Goal: Task Accomplishment & Management: Manage account settings

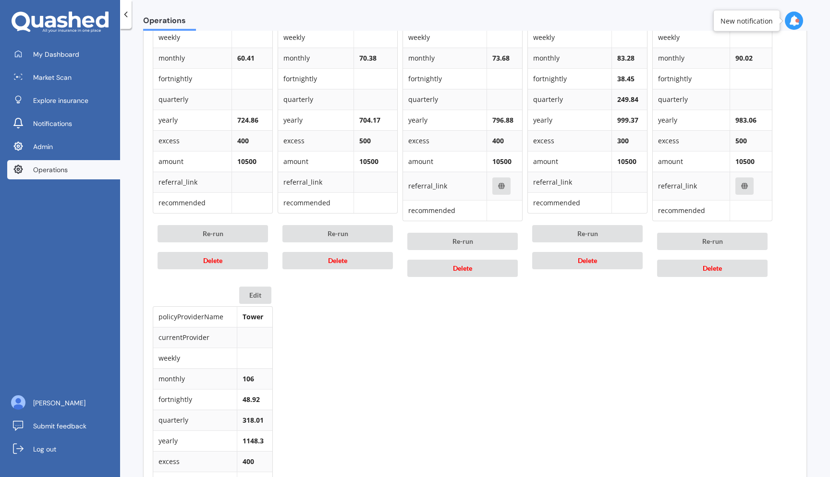
scroll to position [506, 0]
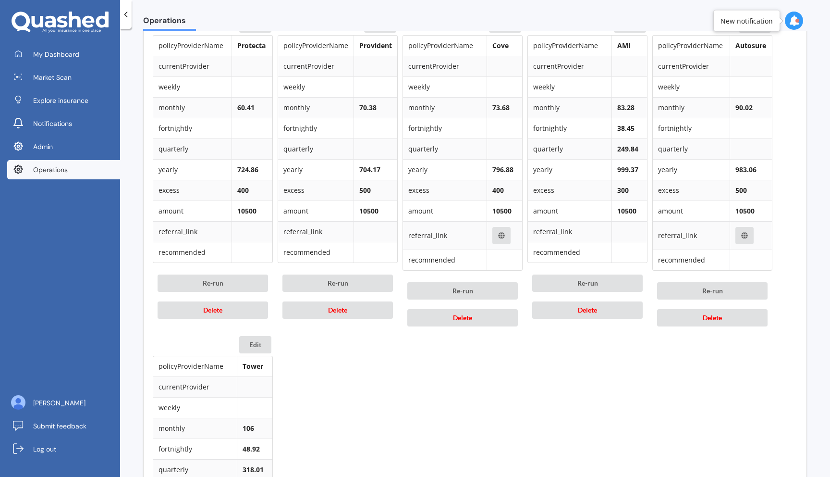
click at [799, 18] on icon at bounding box center [794, 20] width 11 height 11
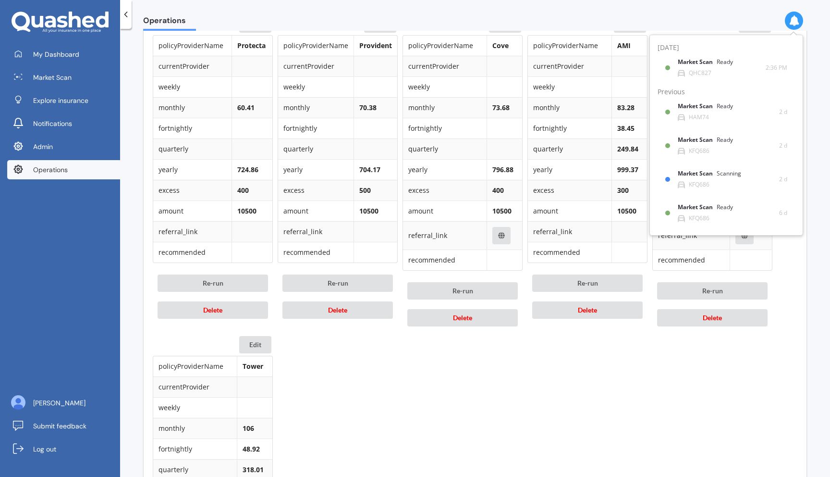
click at [799, 18] on icon at bounding box center [794, 20] width 11 height 11
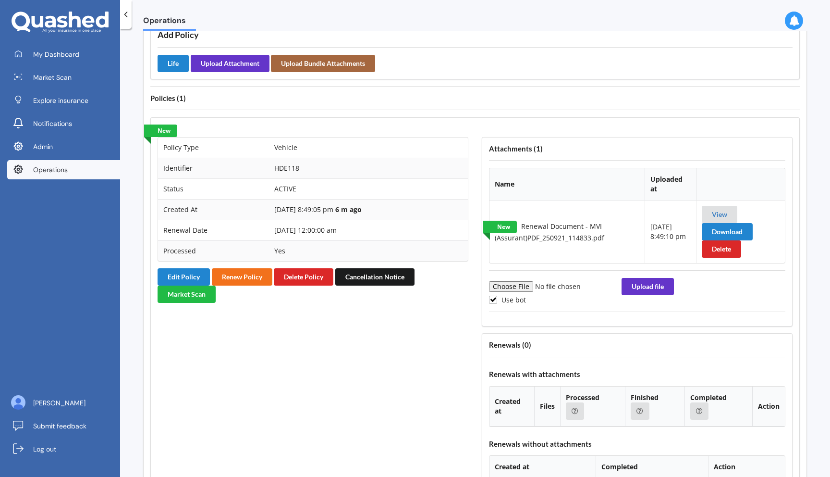
scroll to position [699, 0]
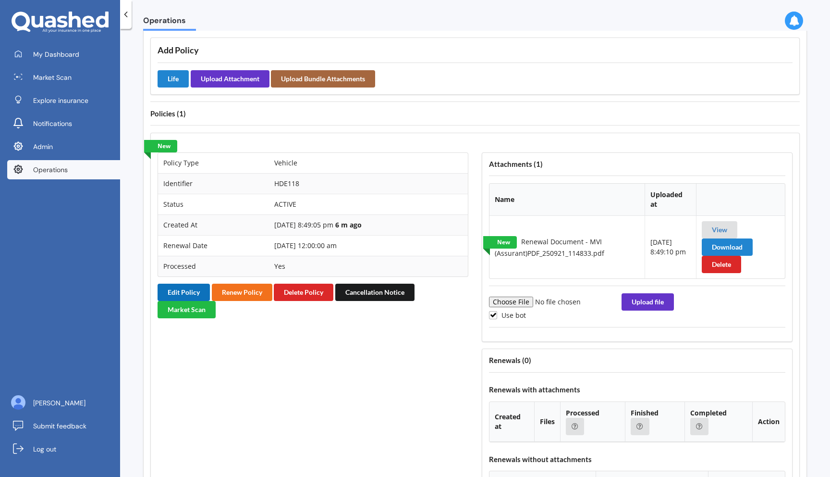
click at [191, 285] on button "Edit Policy" at bounding box center [184, 292] width 52 height 17
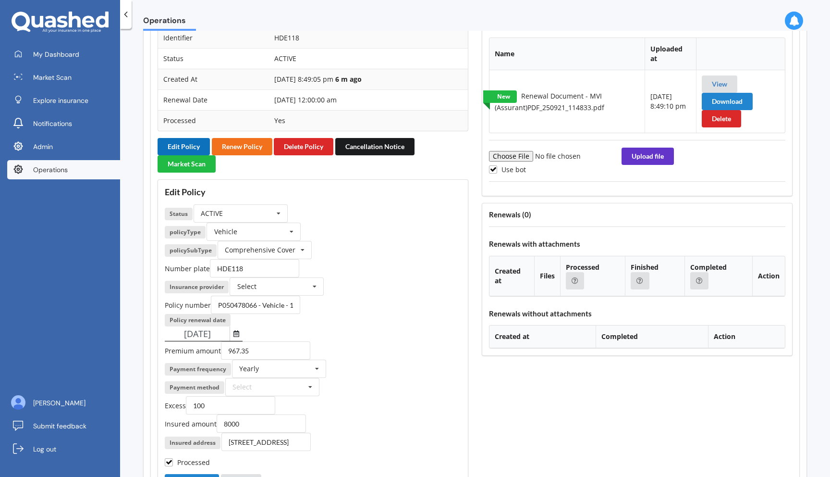
scroll to position [845, 0]
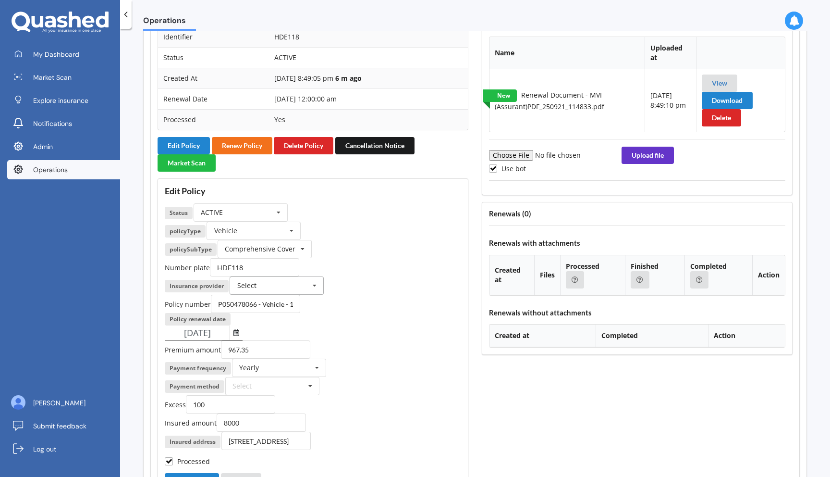
click at [315, 288] on icon at bounding box center [315, 286] width 14 height 18
type input "a"
type input "p"
click at [292, 357] on div "Protecta" at bounding box center [276, 356] width 93 height 18
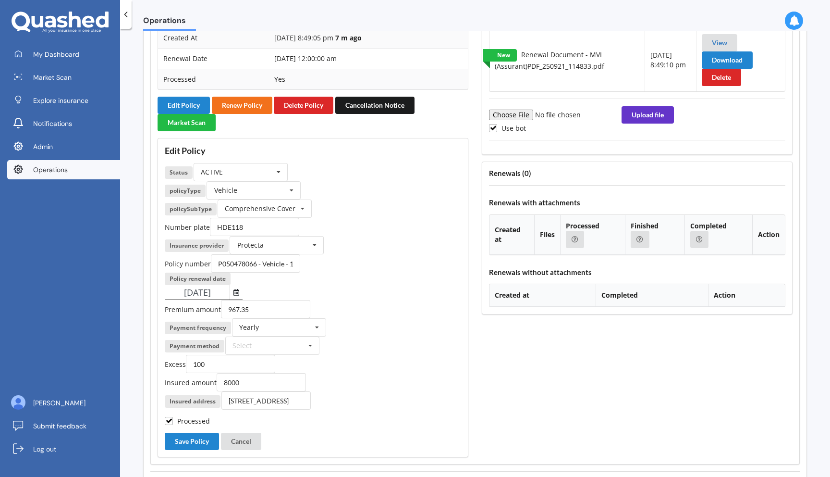
scroll to position [891, 0]
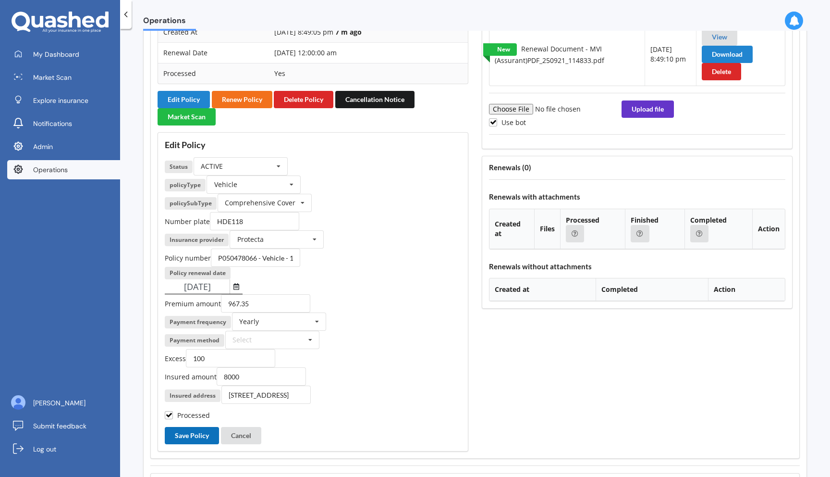
click at [194, 436] on button "Save Policy" at bounding box center [192, 435] width 54 height 17
click at [443, 286] on div "[DATE]" at bounding box center [313, 286] width 297 height 15
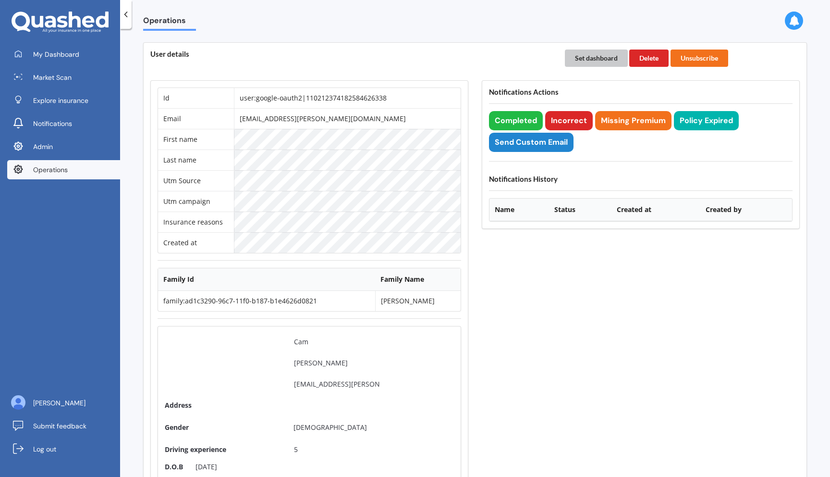
click at [598, 58] on button "Set dashboard" at bounding box center [596, 57] width 63 height 17
click at [82, 63] on link "My Dashboard" at bounding box center [63, 54] width 113 height 19
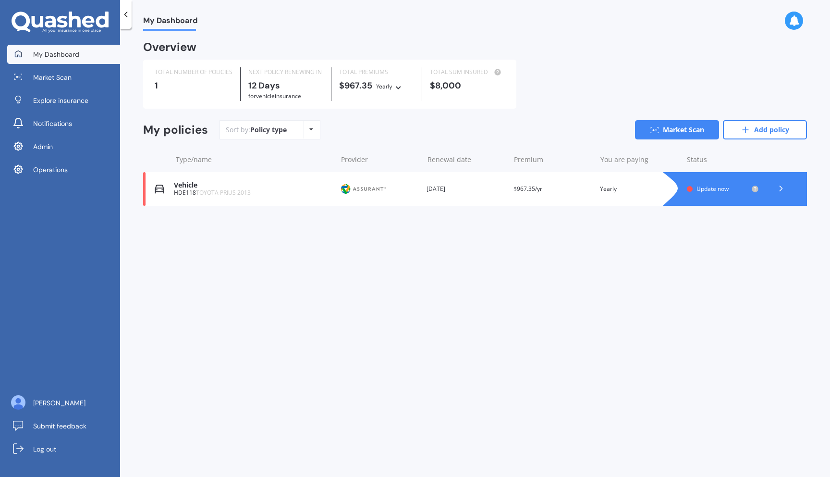
click at [209, 190] on span "TOYOTA PRIUS 2013" at bounding box center [223, 192] width 55 height 8
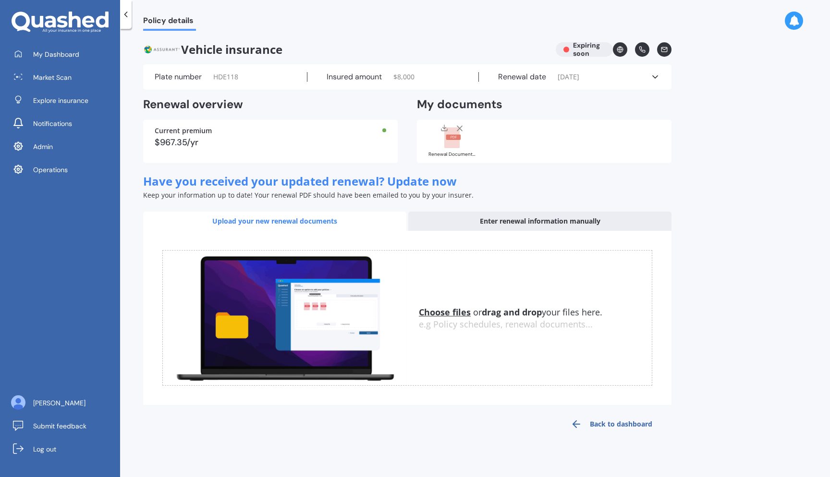
click at [445, 151] on div "Renewal Document - MVI (Assurant)PDF_250921_114833.pdf" at bounding box center [453, 141] width 48 height 34
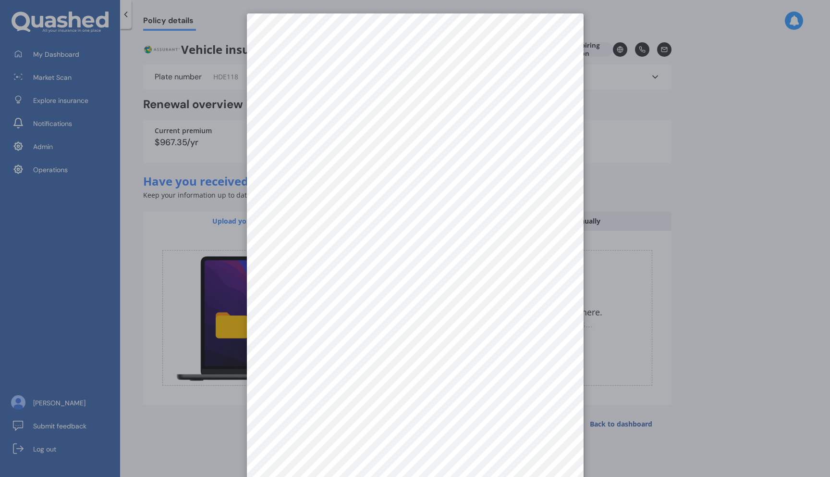
click at [699, 306] on div at bounding box center [415, 238] width 830 height 477
